Goal: Information Seeking & Learning: Stay updated

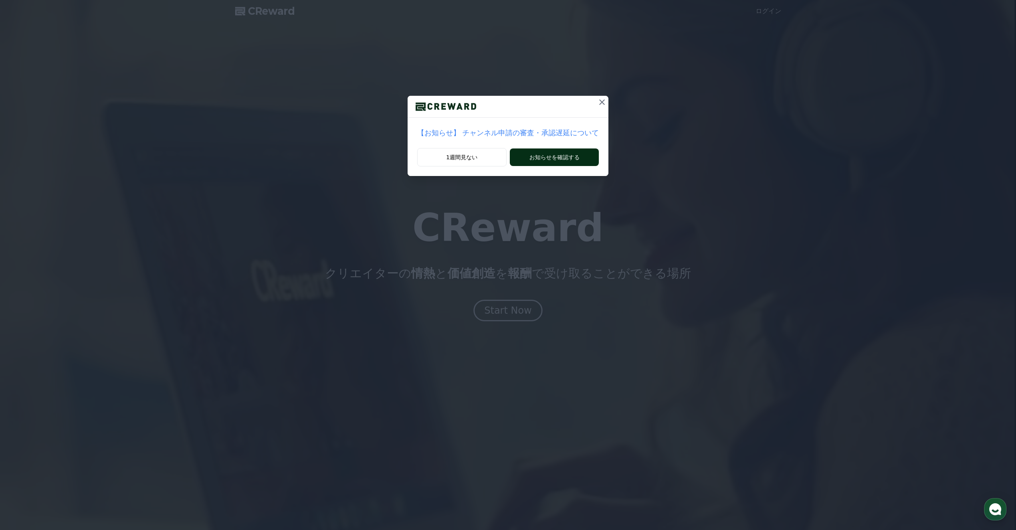
click at [553, 155] on button "お知らせを確認する" at bounding box center [554, 157] width 89 height 18
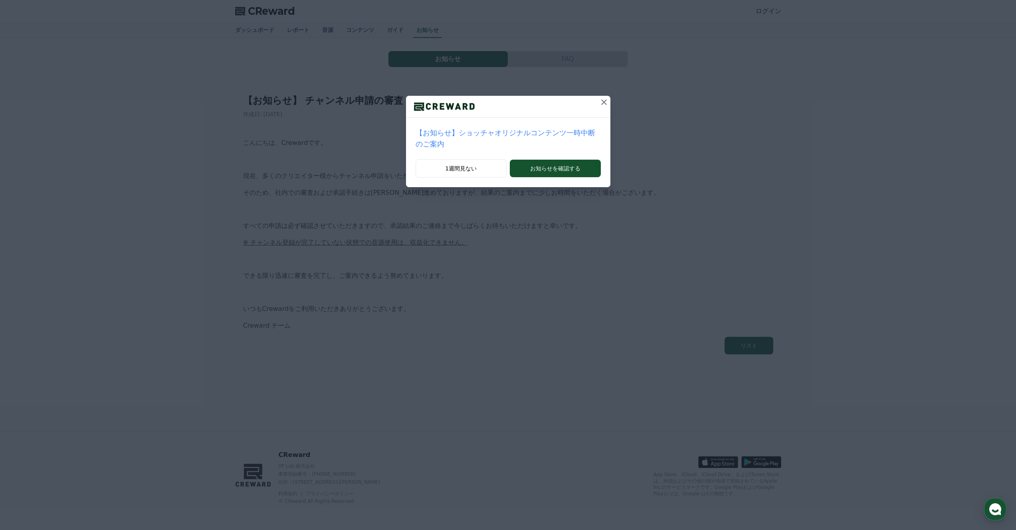
click at [562, 134] on p "【お知らせ】ショッチャオリジナルコンテンツ一時中断のご案内" at bounding box center [507, 138] width 185 height 22
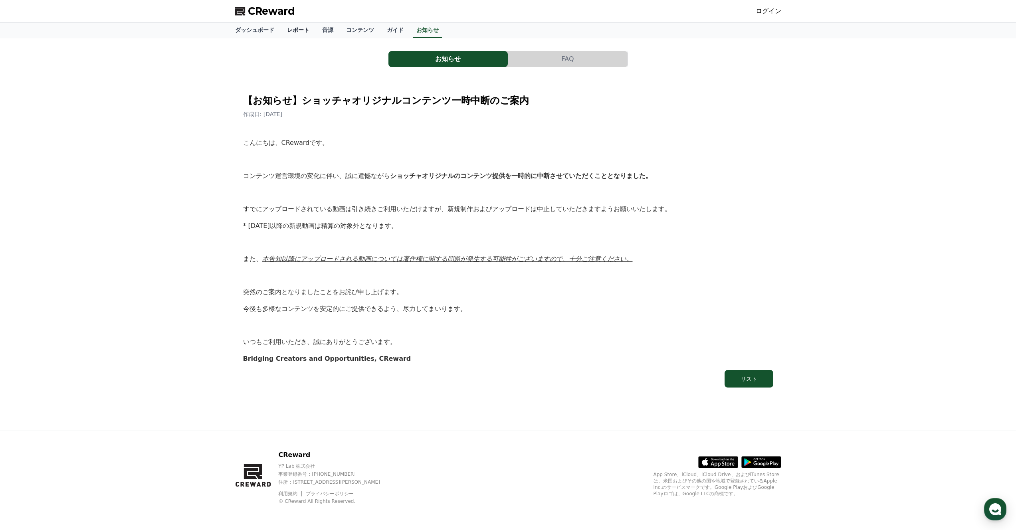
click at [300, 30] on link "レポート" at bounding box center [298, 30] width 35 height 15
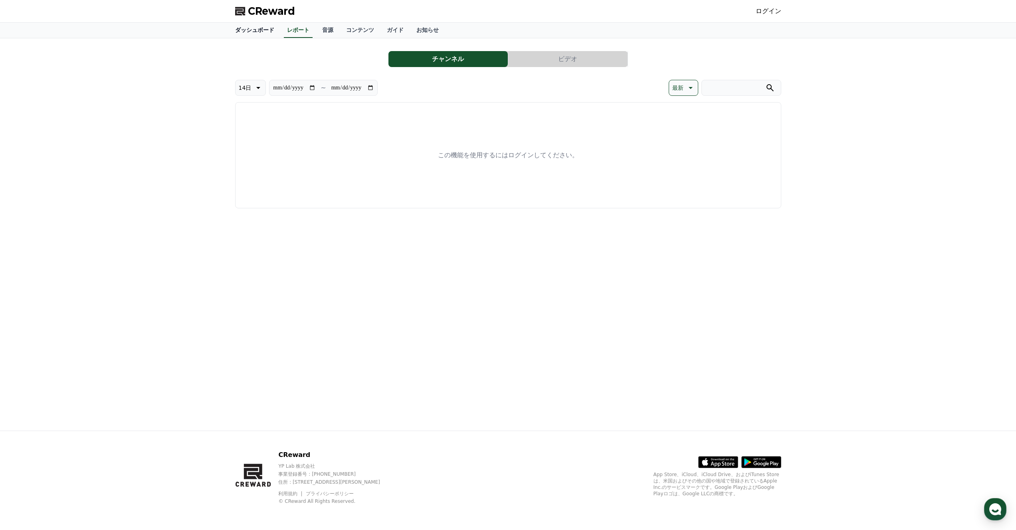
click at [253, 32] on link "ダッシュボード" at bounding box center [255, 30] width 52 height 15
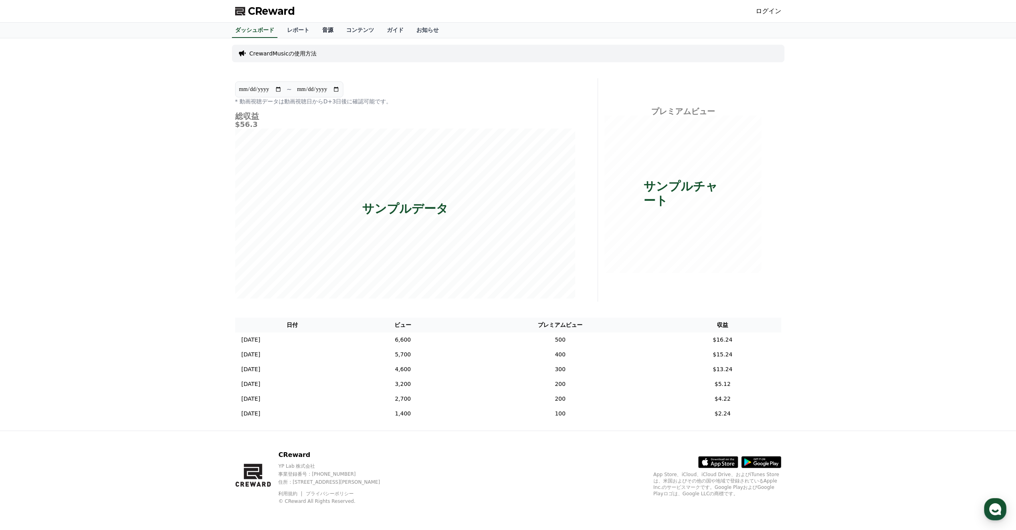
click at [326, 32] on link "音源" at bounding box center [328, 30] width 24 height 15
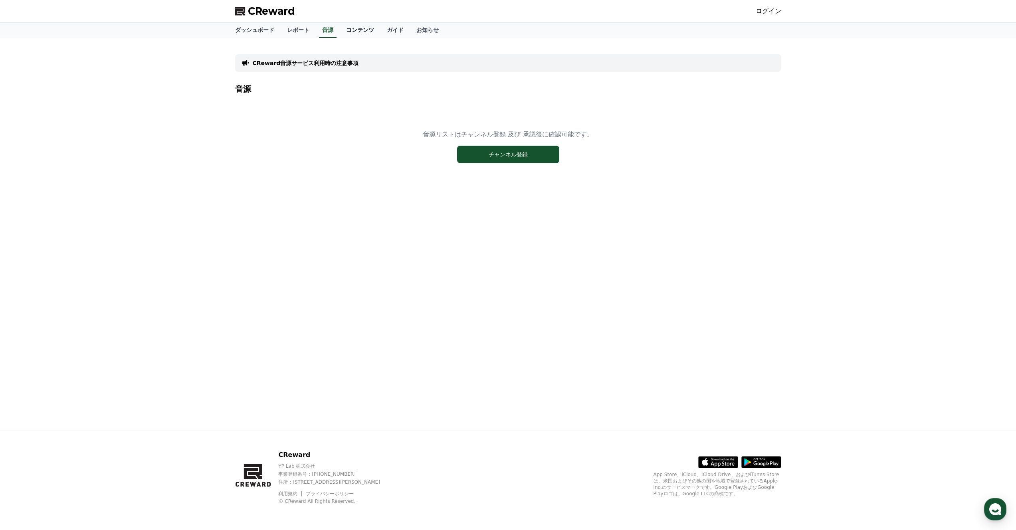
click at [354, 31] on link "コンテンツ" at bounding box center [360, 30] width 41 height 15
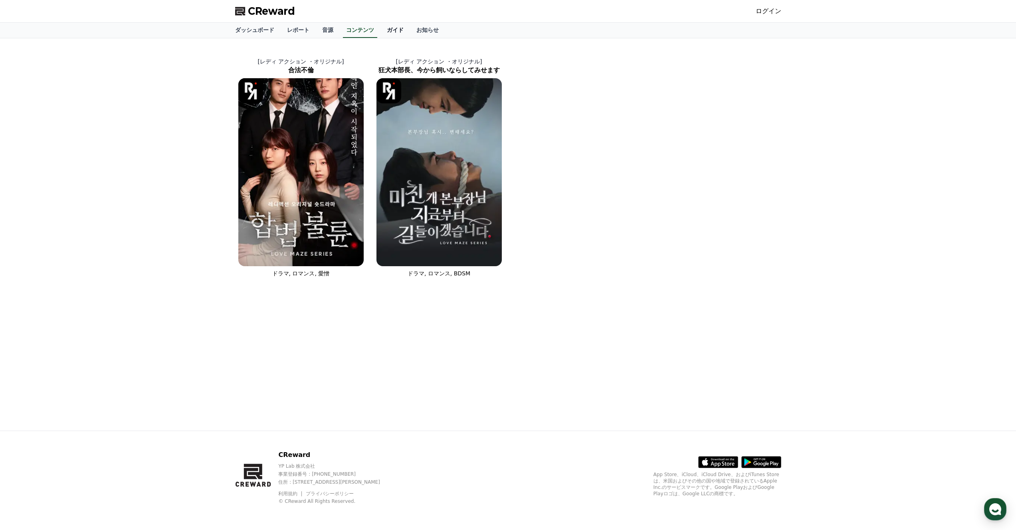
click at [395, 29] on link "ガイド" at bounding box center [395, 30] width 30 height 15
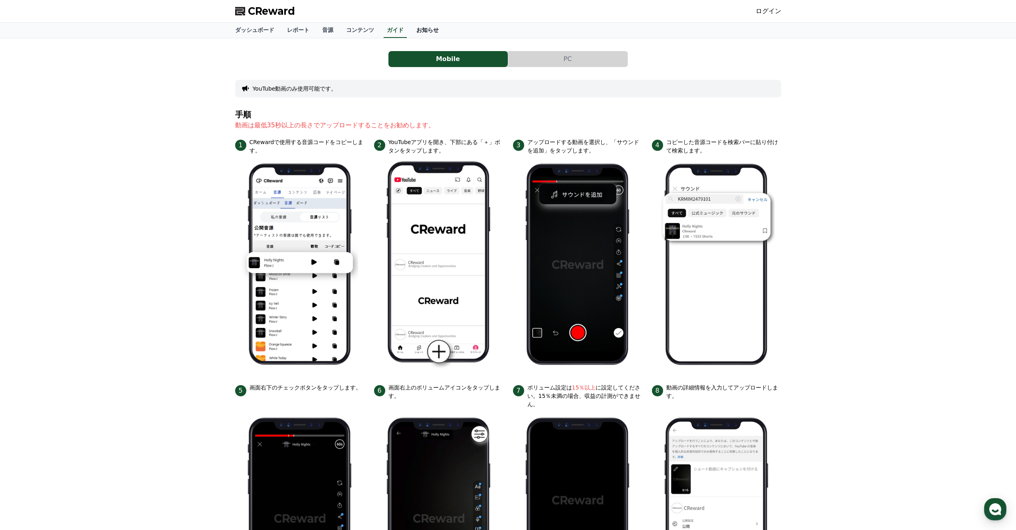
click at [429, 24] on link "お知らせ" at bounding box center [427, 30] width 35 height 15
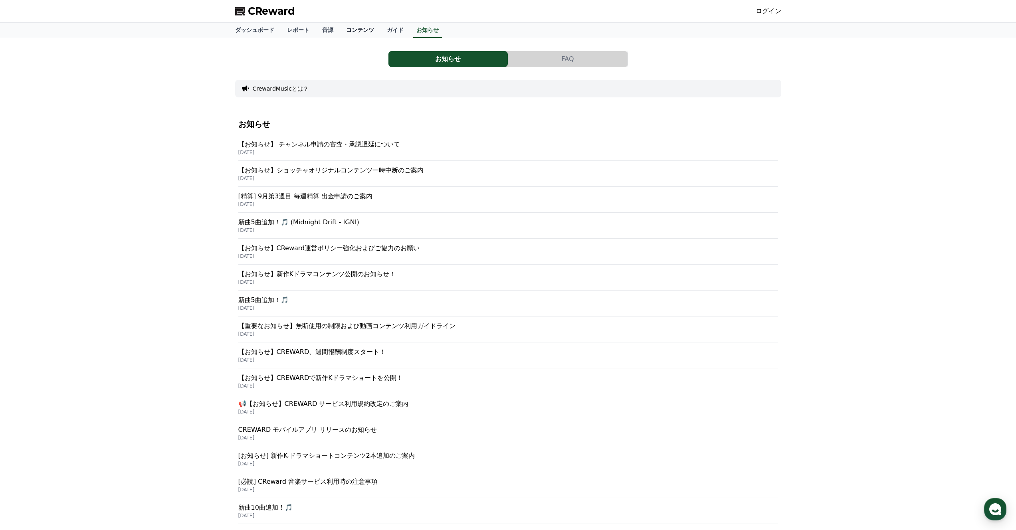
click at [379, 31] on link "コンテンツ" at bounding box center [360, 30] width 41 height 15
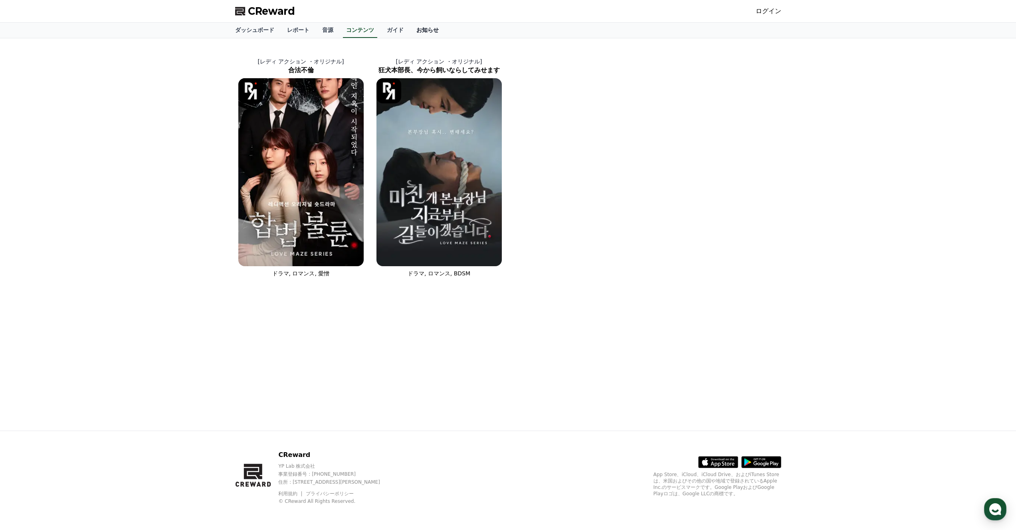
click at [434, 31] on link "お知らせ" at bounding box center [427, 30] width 35 height 15
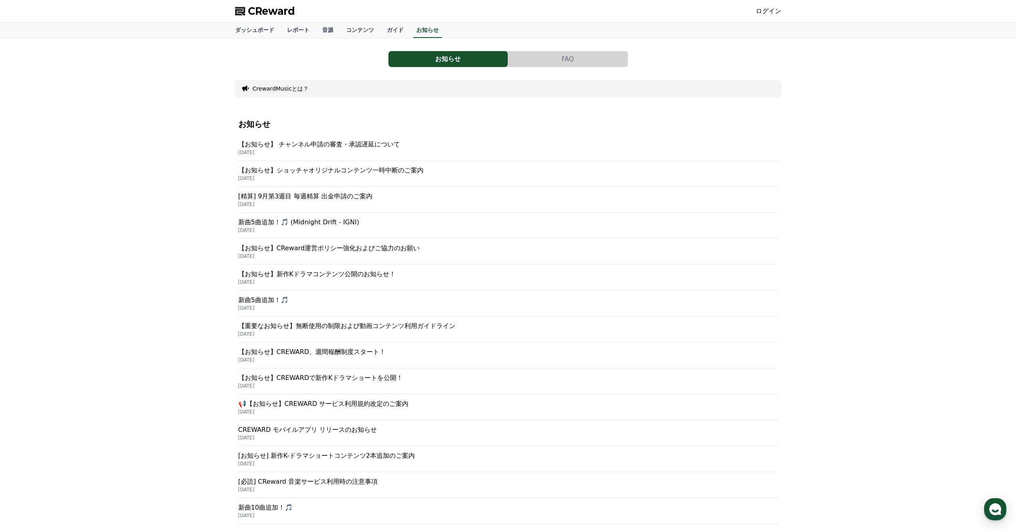
click at [355, 146] on p "【お知らせ】 チャンネル申請の審査・承認遅延について" at bounding box center [508, 145] width 540 height 10
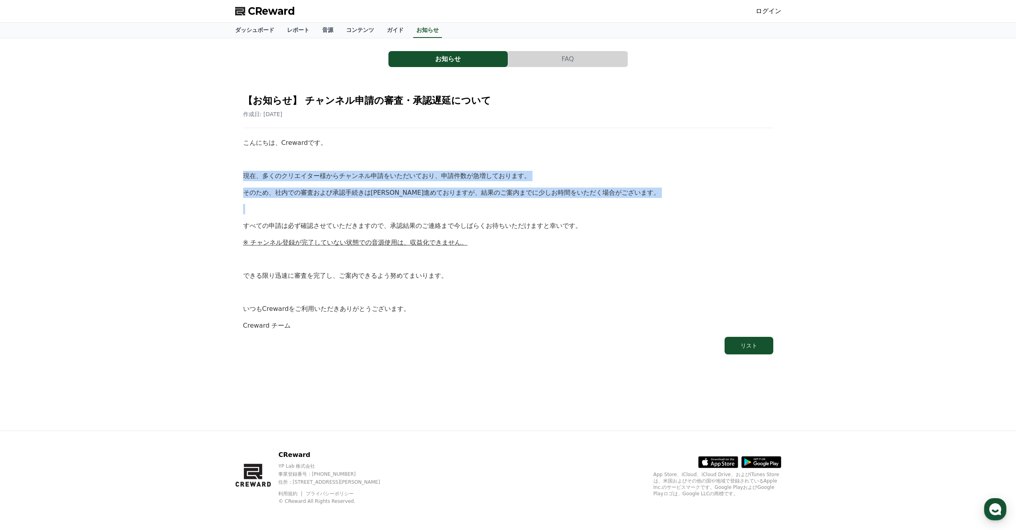
drag, startPoint x: 238, startPoint y: 180, endPoint x: 607, endPoint y: 203, distance: 369.4
click at [607, 203] on div "【お知らせ】 チャンネル申請の審査・承認遅延について 作成日: 2025-09-26 こんにちは、Crewardです。 現在、多くのクリエイター様からチャンネ…" at bounding box center [508, 221] width 540 height 276
click at [607, 203] on div "こんにちは、Crewardです。 現在、多くのクリエイター様からチャンネル申請をいただいており、申請件数が急増しております。 そのため、社内での審査および承認…" at bounding box center [508, 234] width 530 height 193
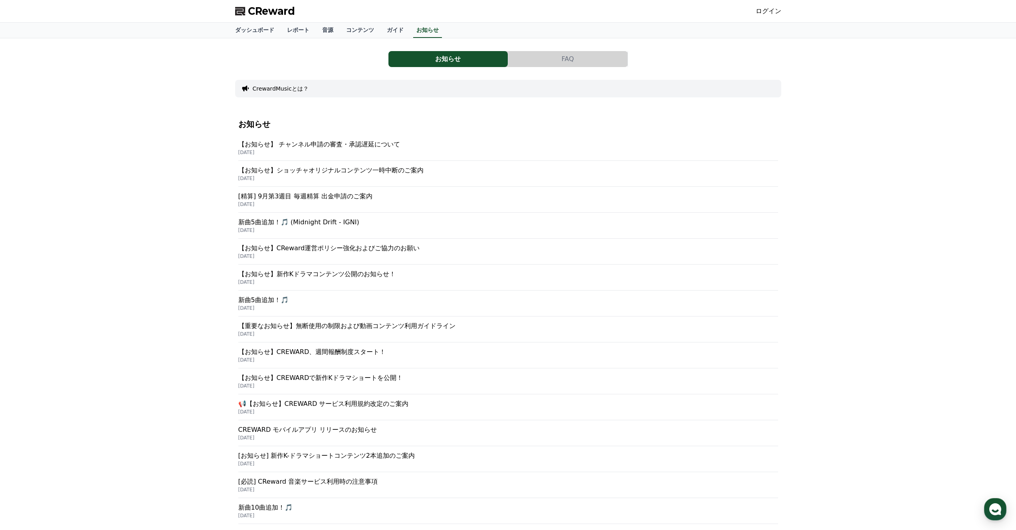
click at [417, 232] on p "2025-09-19" at bounding box center [508, 230] width 540 height 6
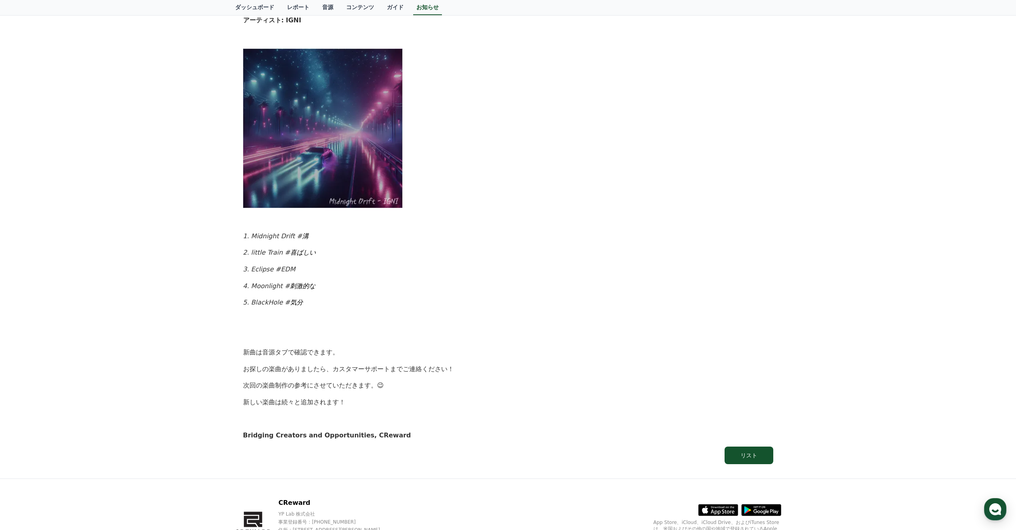
scroll to position [253, 0]
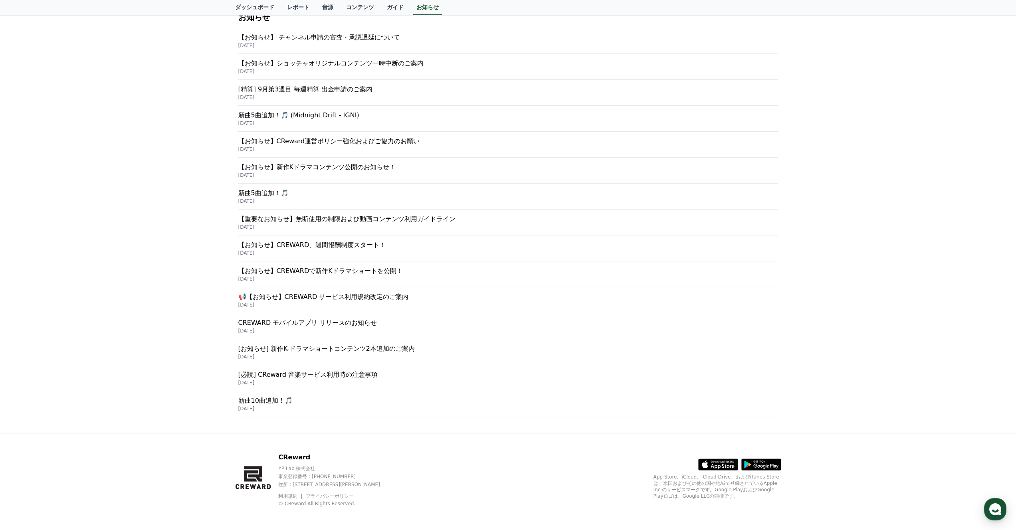
scroll to position [109, 0]
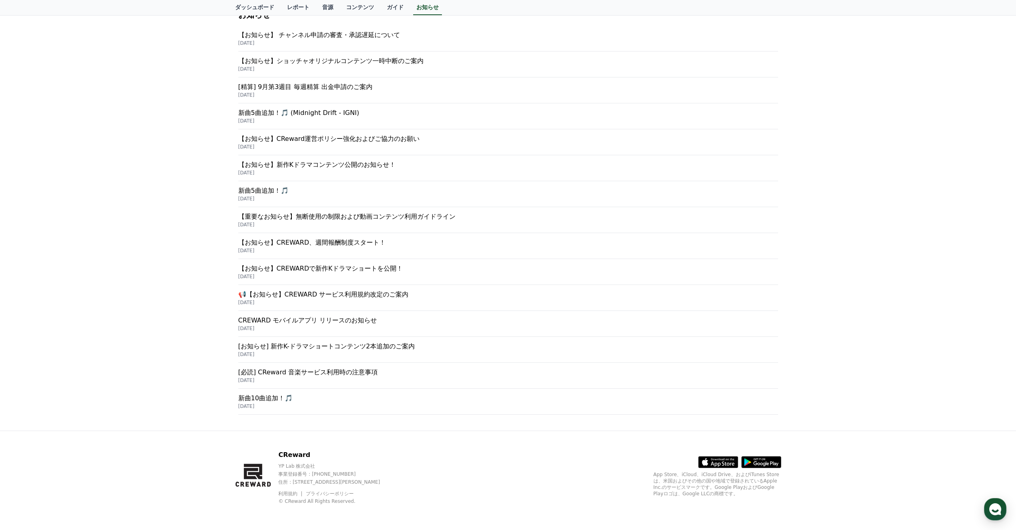
click at [339, 321] on p "CREWARD モバイルアプリ リリースのお知らせ" at bounding box center [508, 321] width 540 height 10
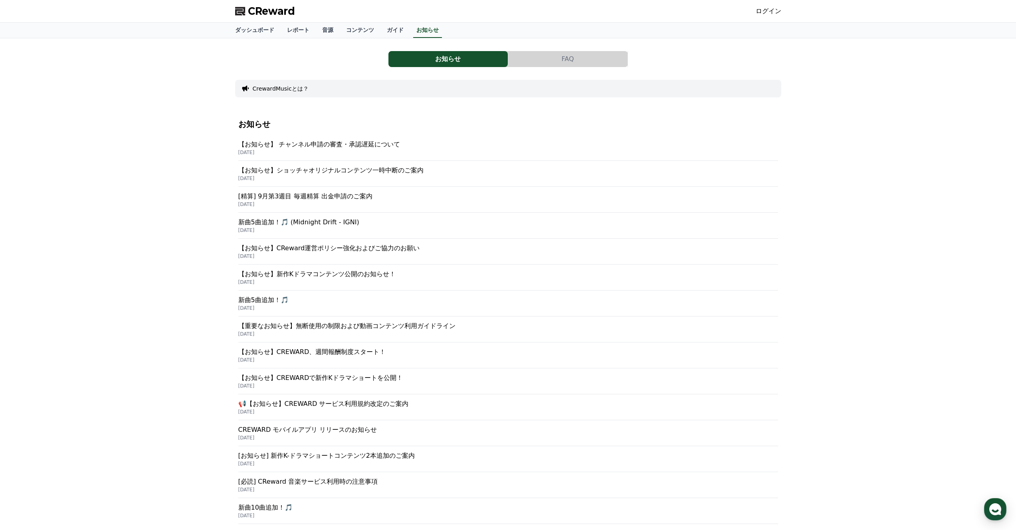
click at [589, 67] on div "お知らせ FAQ CrewardMusicとは？ お知らせ 【お知らせ】 チャンネル申請の審査・承認遅延について 2025-09-26 【お知らせ】ショッチャ…" at bounding box center [508, 289] width 546 height 489
click at [577, 58] on button "FAQ" at bounding box center [567, 59] width 119 height 16
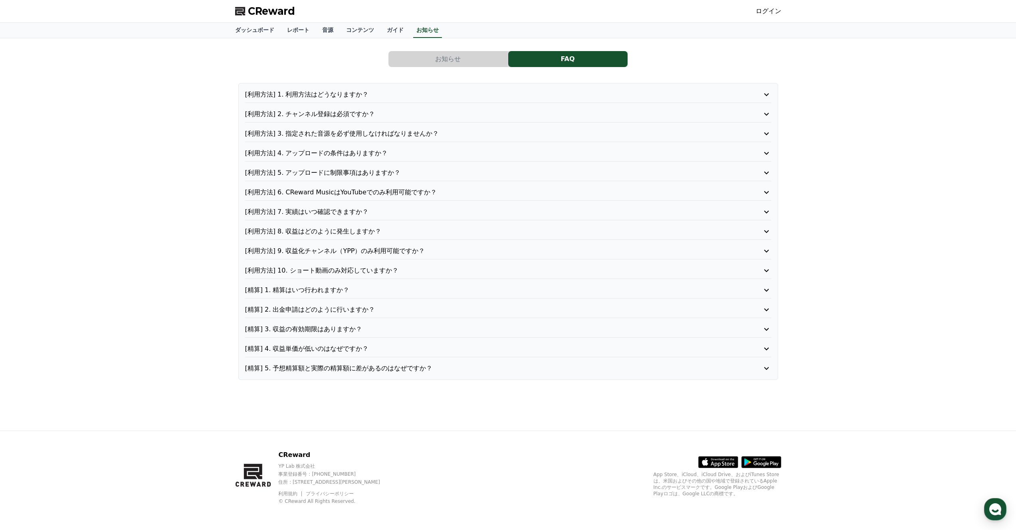
click at [287, 13] on span "CReward" at bounding box center [271, 11] width 47 height 13
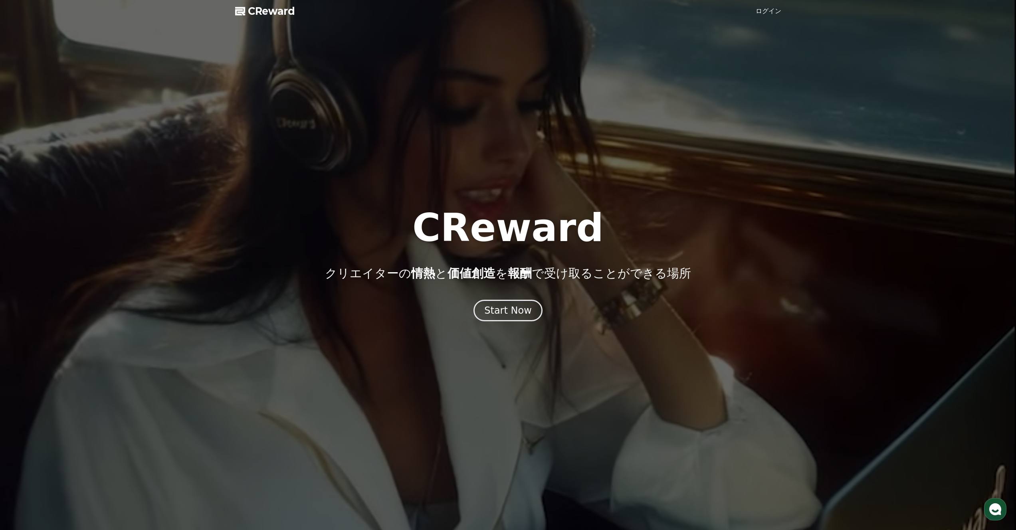
click at [770, 6] on link "ログイン" at bounding box center [768, 11] width 26 height 10
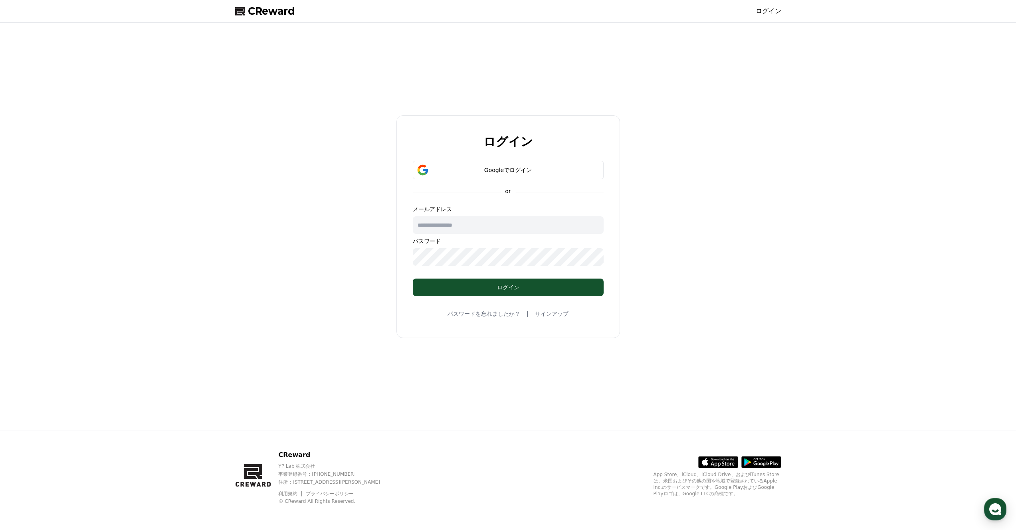
click at [469, 224] on input "text" at bounding box center [508, 225] width 191 height 18
click at [359, 235] on div "ログイン Googleでログイン or メールアドレス パスワード ログイン パスワードを忘れましたか？ | サインアップ" at bounding box center [508, 226] width 552 height 401
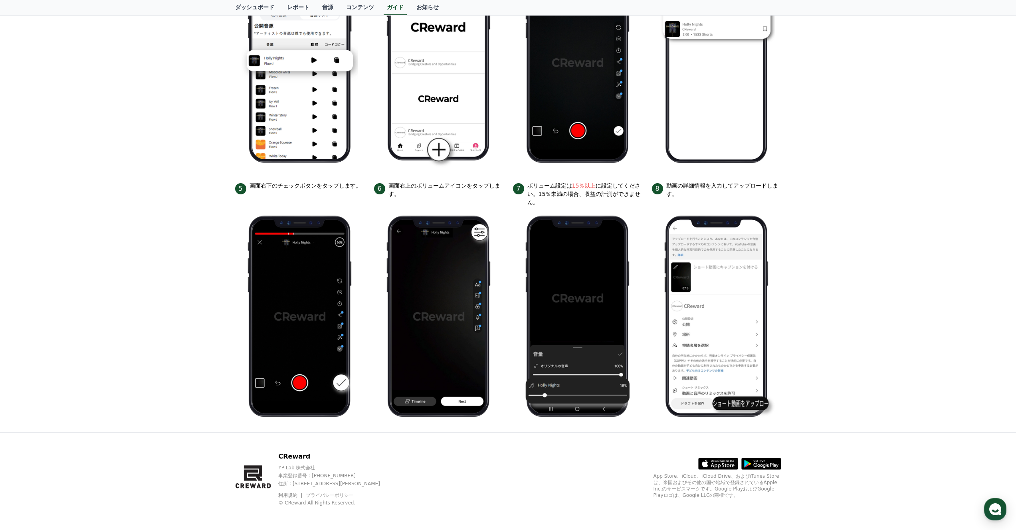
scroll to position [204, 0]
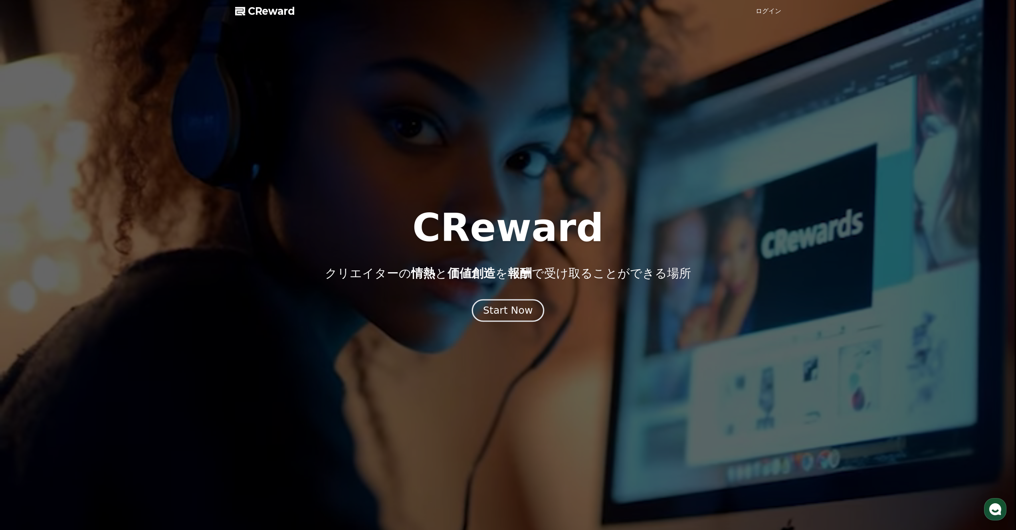
click at [507, 312] on div "Start Now" at bounding box center [507, 311] width 49 height 14
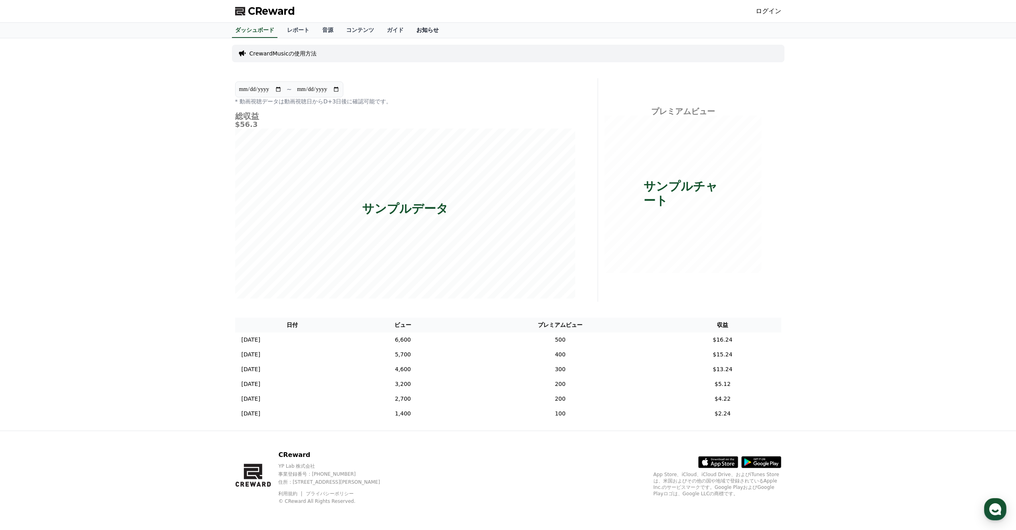
click at [423, 30] on link "お知らせ" at bounding box center [427, 30] width 35 height 15
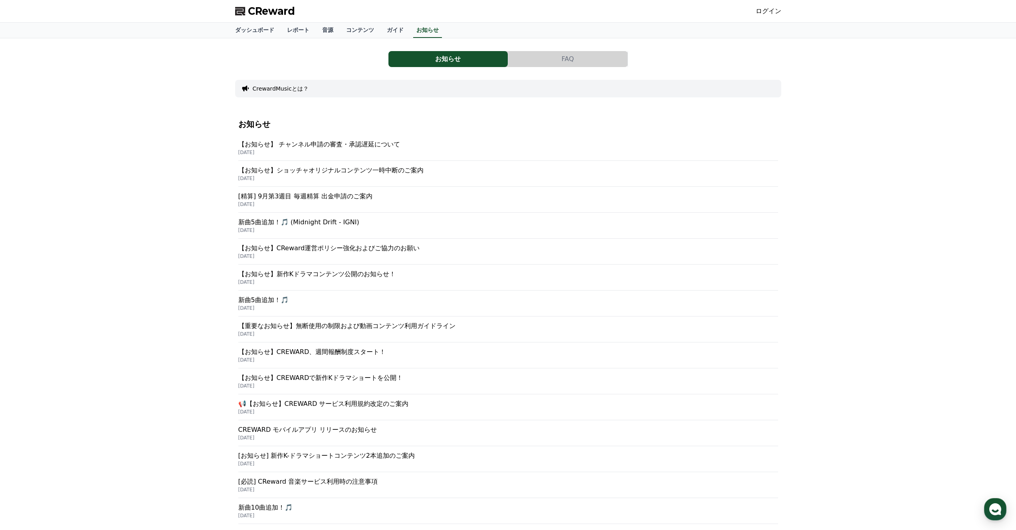
click at [388, 145] on p "【お知らせ】 チャンネル申請の審査・承認遅延について" at bounding box center [508, 145] width 540 height 10
